Goal: Task Accomplishment & Management: Complete application form

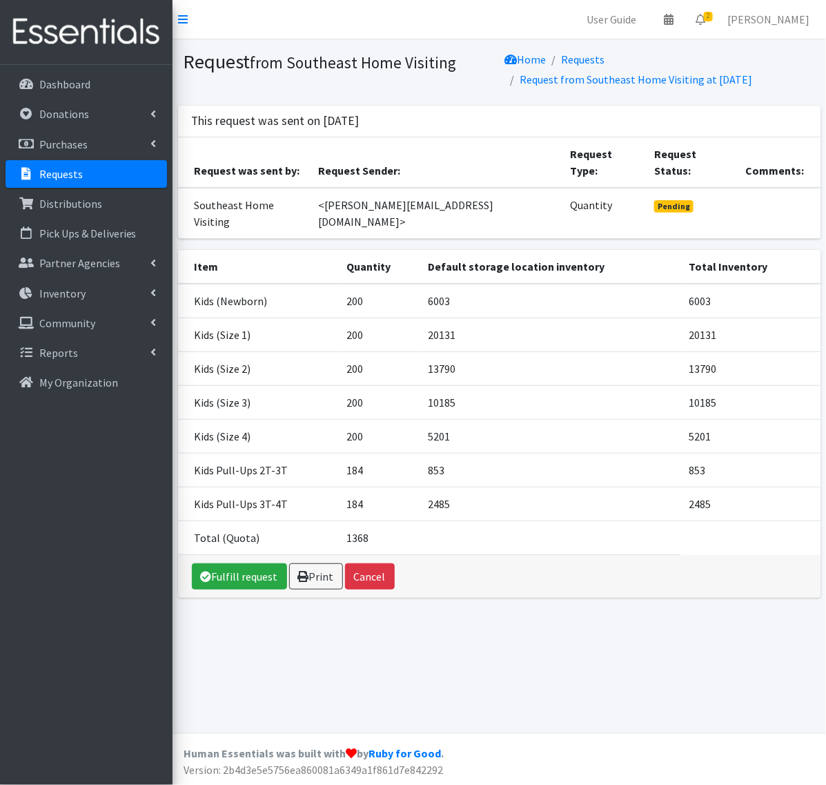
click at [76, 169] on p "Requests" at bounding box center [60, 174] width 43 height 14
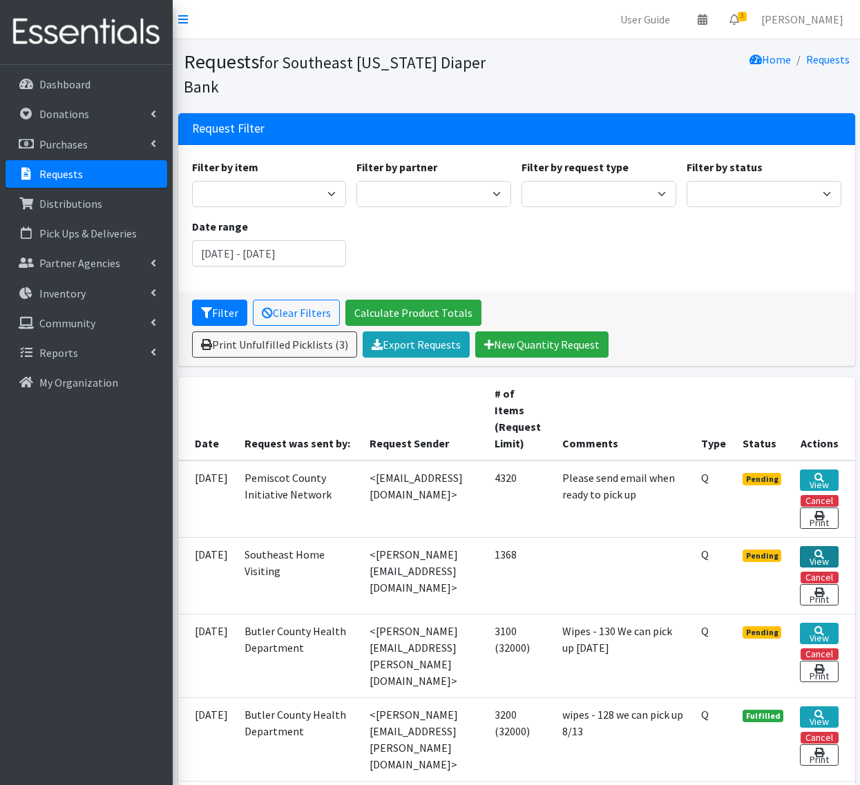
click at [811, 546] on link "View" at bounding box center [819, 556] width 38 height 21
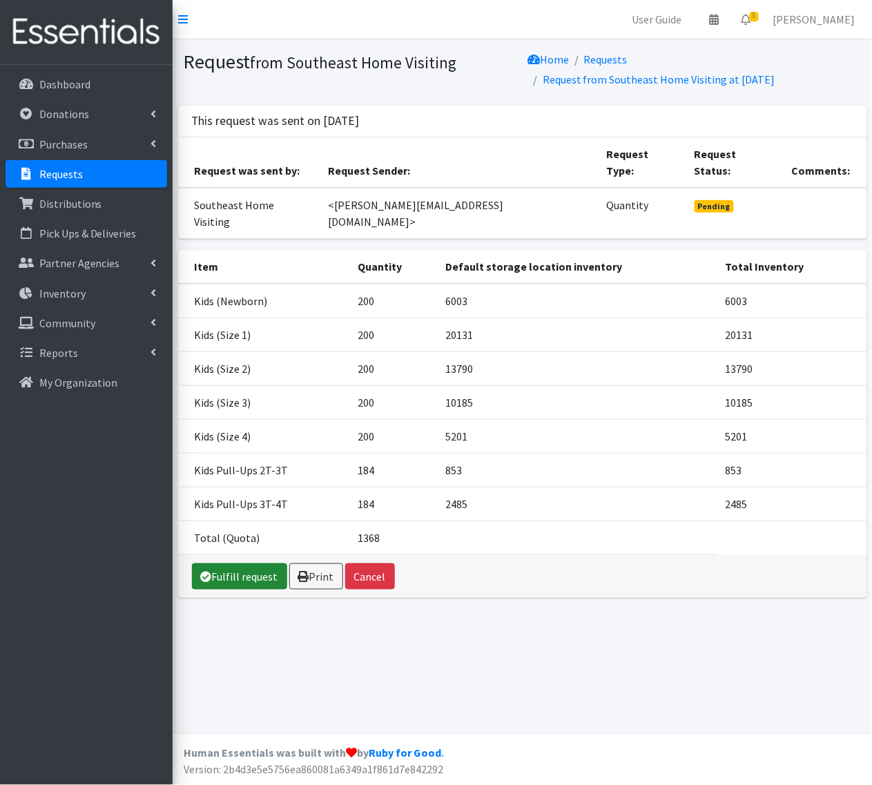
click at [246, 563] on link "Fulfill request" at bounding box center [239, 576] width 95 height 26
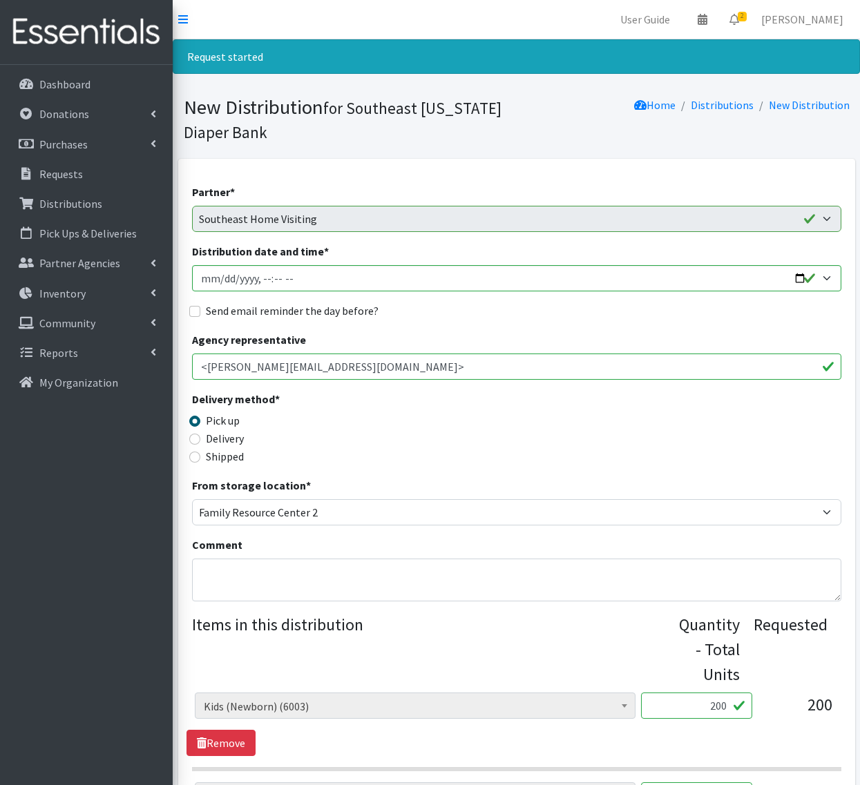
scroll to position [345, 0]
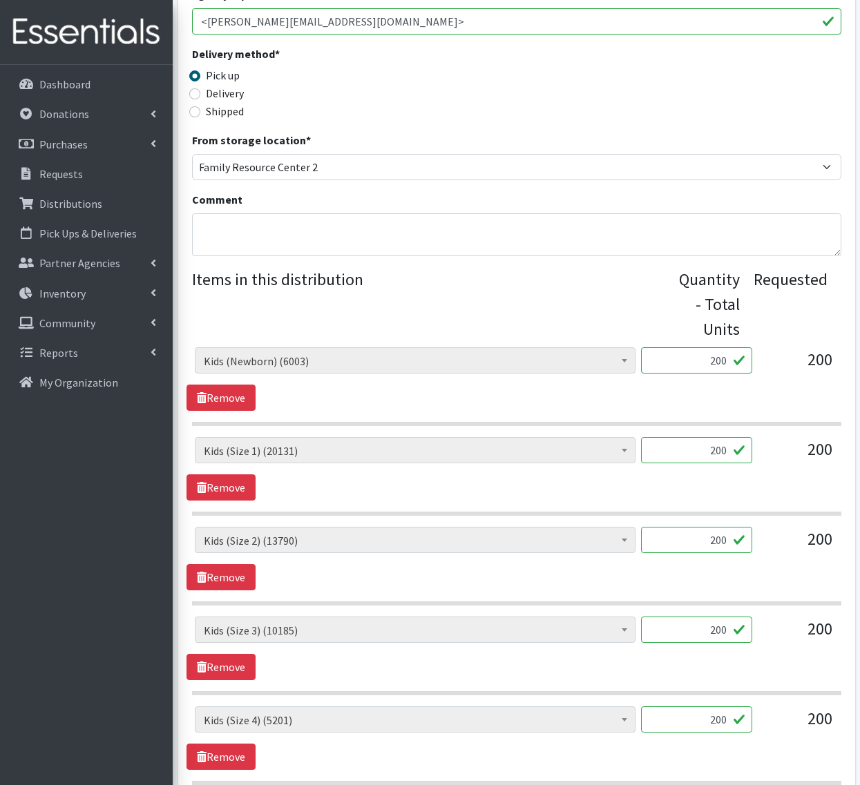
click at [801, 353] on div "Adult Briefs (x-small) (0) Adult Briefs Large (11868) Adult Briefs Medium (3482…" at bounding box center [516, 365] width 643 height 37
type input "269"
click at [686, 460] on input "200" at bounding box center [696, 450] width 111 height 26
click at [675, 445] on input "200" at bounding box center [696, 450] width 111 height 26
drag, startPoint x: 675, startPoint y: 445, endPoint x: 802, endPoint y: 445, distance: 127.7
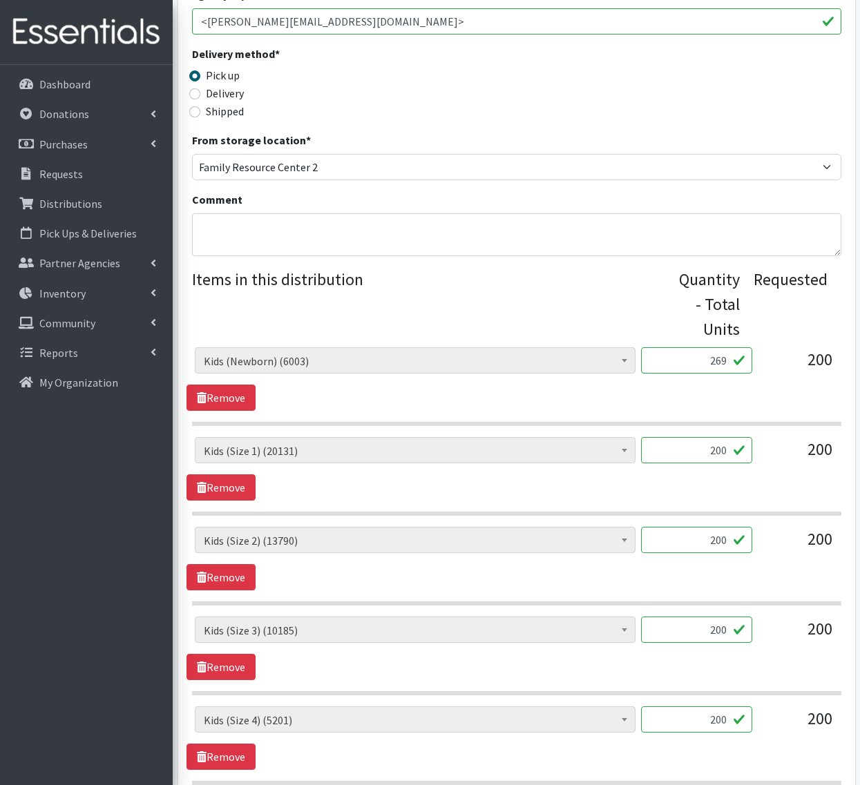
click at [802, 445] on div "Adult Briefs (x-small) (0) Adult Briefs Large (11868) Adult Briefs Medium (3482…" at bounding box center [516, 455] width 643 height 37
type input "295"
drag, startPoint x: 674, startPoint y: 539, endPoint x: 838, endPoint y: 539, distance: 163.6
click at [838, 539] on div "Adult Briefs (x-small) (0) Adult Briefs Large (11868) Adult Briefs Medium (3482…" at bounding box center [515, 545] width 659 height 37
type input "274"
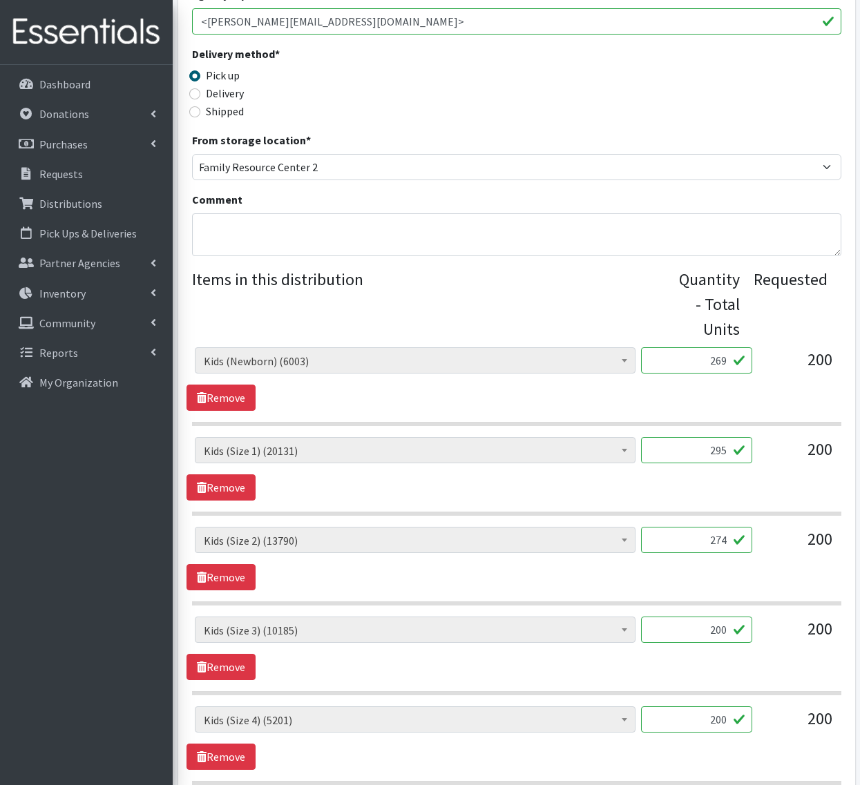
click at [684, 632] on input "200" at bounding box center [696, 630] width 111 height 26
drag, startPoint x: 684, startPoint y: 632, endPoint x: 902, endPoint y: 633, distance: 218.2
click at [859, 633] on html "User Guide 0 Pick-ups remaining this week View Calendar 2 2 Requests 0 Partner …" at bounding box center [430, 399] width 860 height 1489
type input "210"
type input "120"
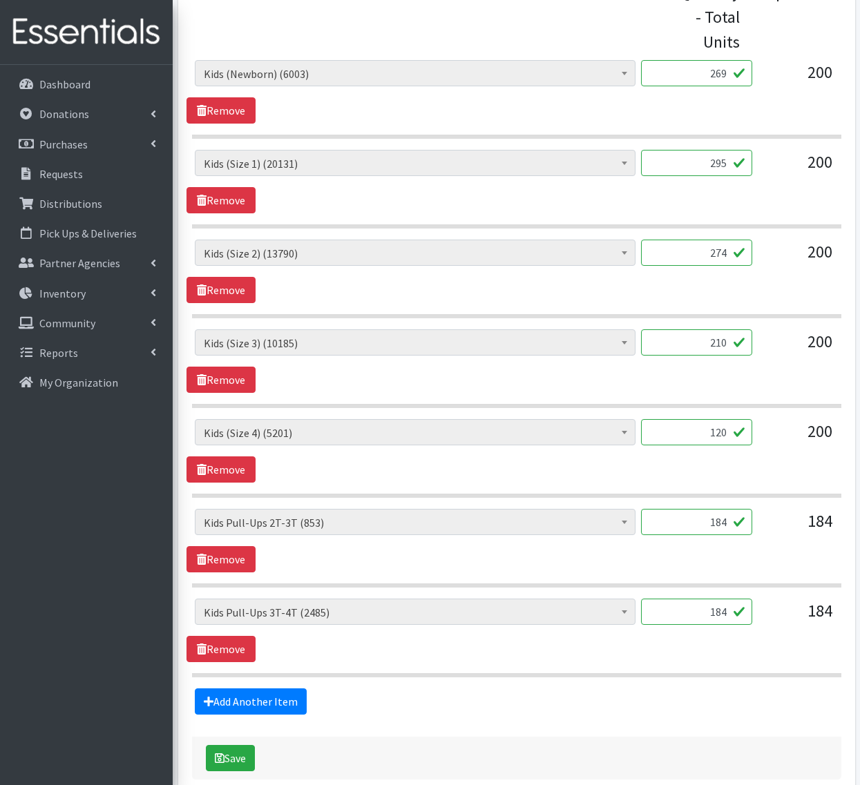
scroll to position [708, 0]
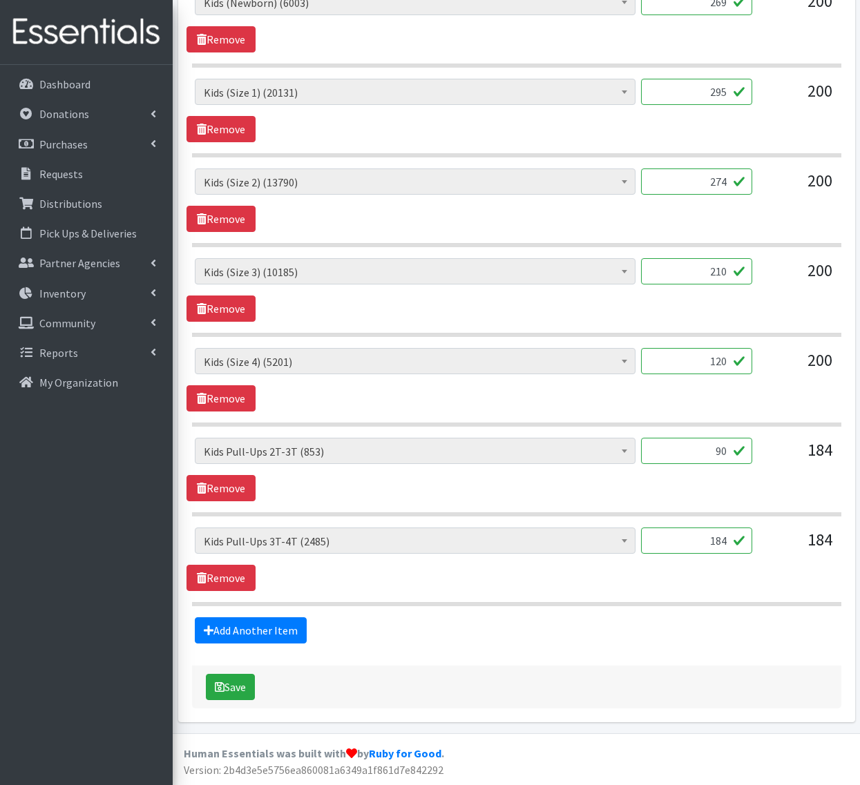
type input "90"
click at [684, 530] on input "184" at bounding box center [696, 541] width 111 height 26
drag, startPoint x: 684, startPoint y: 534, endPoint x: 847, endPoint y: 536, distance: 163.0
click at [847, 536] on div "Partner * ASPIRE WOMEN'S CENTER Bell City Head Start Birthright of Cape & Marbl…" at bounding box center [516, 88] width 677 height 1267
type input "204"
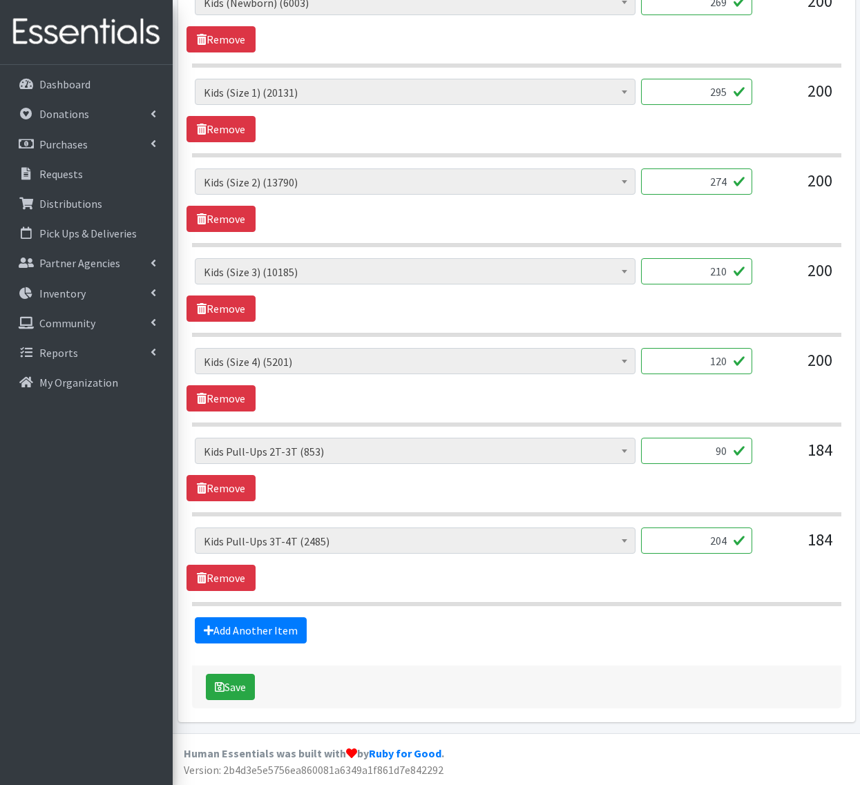
click at [470, 598] on section "Adult Briefs (x-small) (0) Adult Briefs Large (11868) Adult Briefs Medium (3482…" at bounding box center [516, 567] width 649 height 79
click at [220, 693] on icon "submit" at bounding box center [220, 686] width 10 height 11
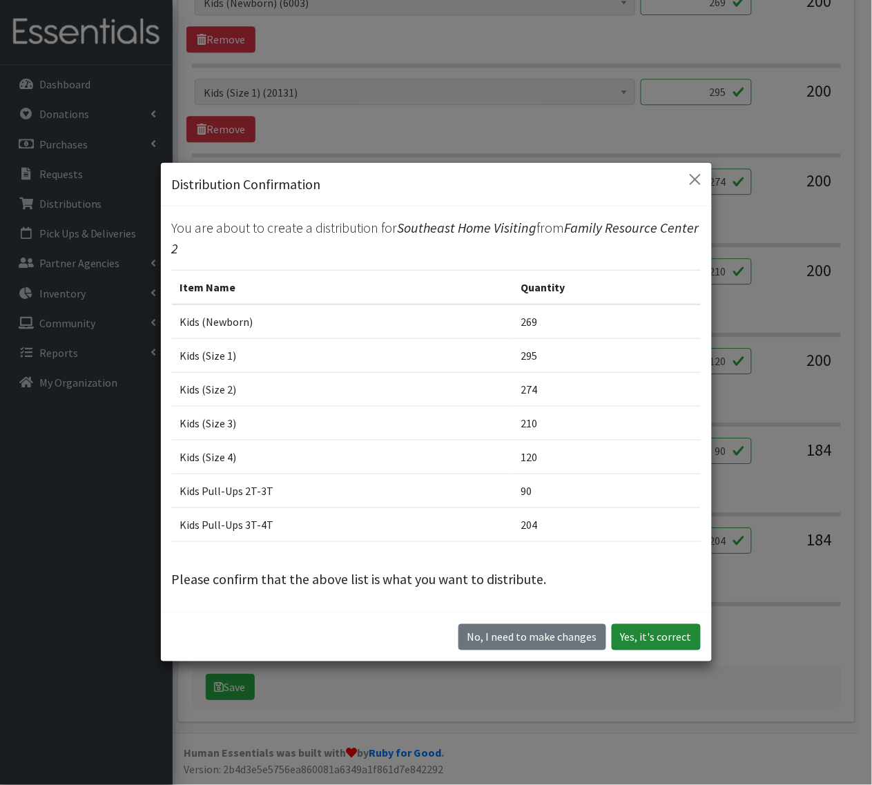
click at [646, 639] on button "Yes, it's correct" at bounding box center [656, 637] width 89 height 26
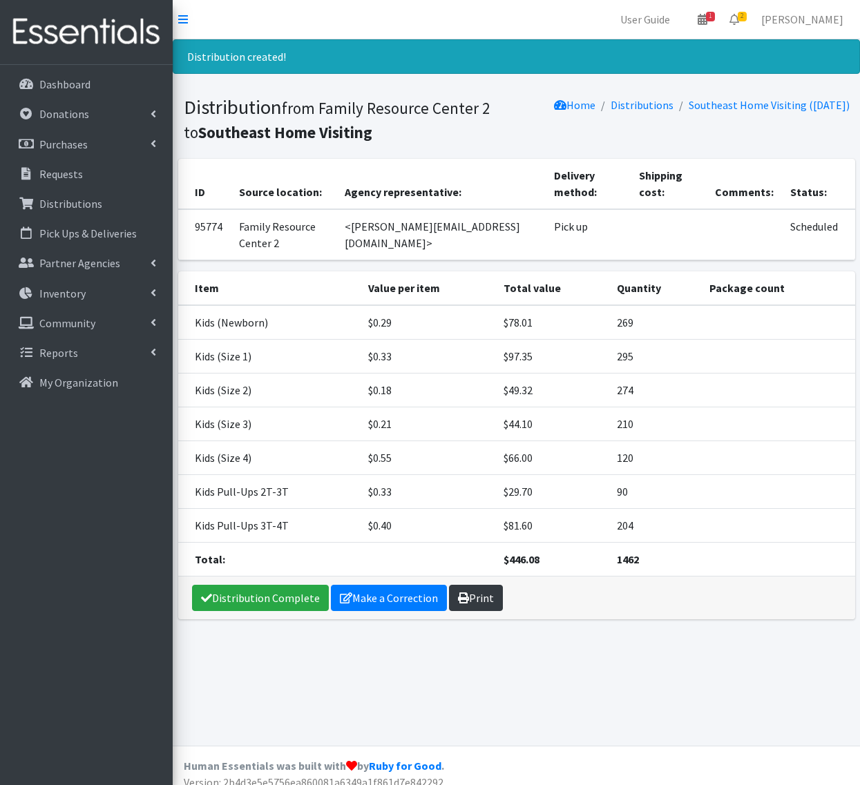
click at [481, 602] on link "Print" at bounding box center [476, 598] width 54 height 26
click at [246, 601] on link "Distribution Complete" at bounding box center [260, 598] width 137 height 26
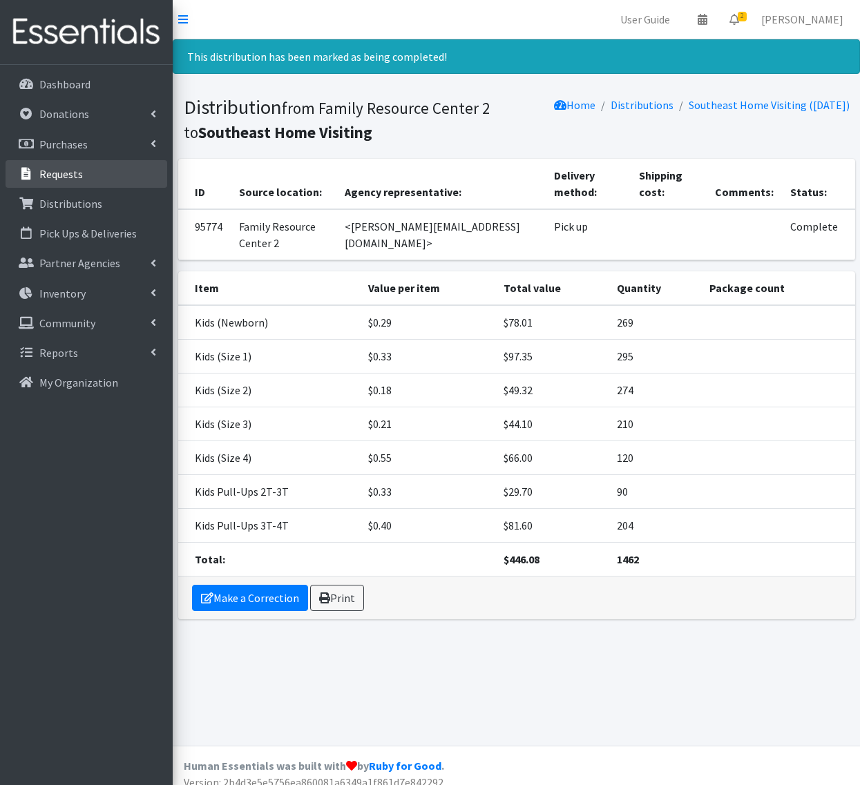
click at [62, 167] on p "Requests" at bounding box center [60, 174] width 43 height 14
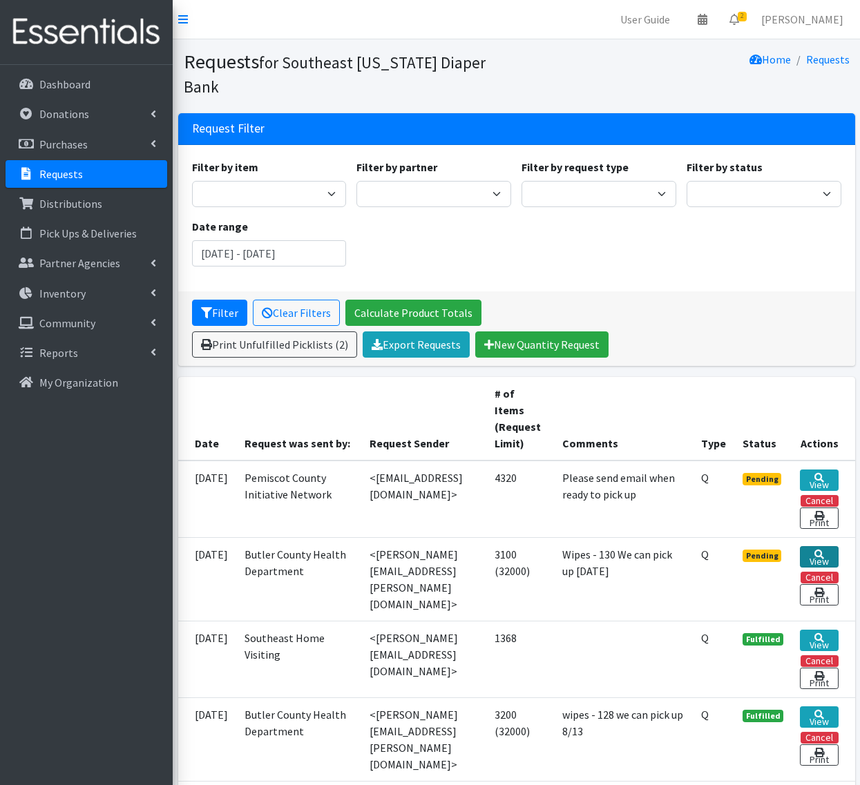
click at [820, 550] on icon at bounding box center [819, 555] width 10 height 10
